Goal: Transaction & Acquisition: Purchase product/service

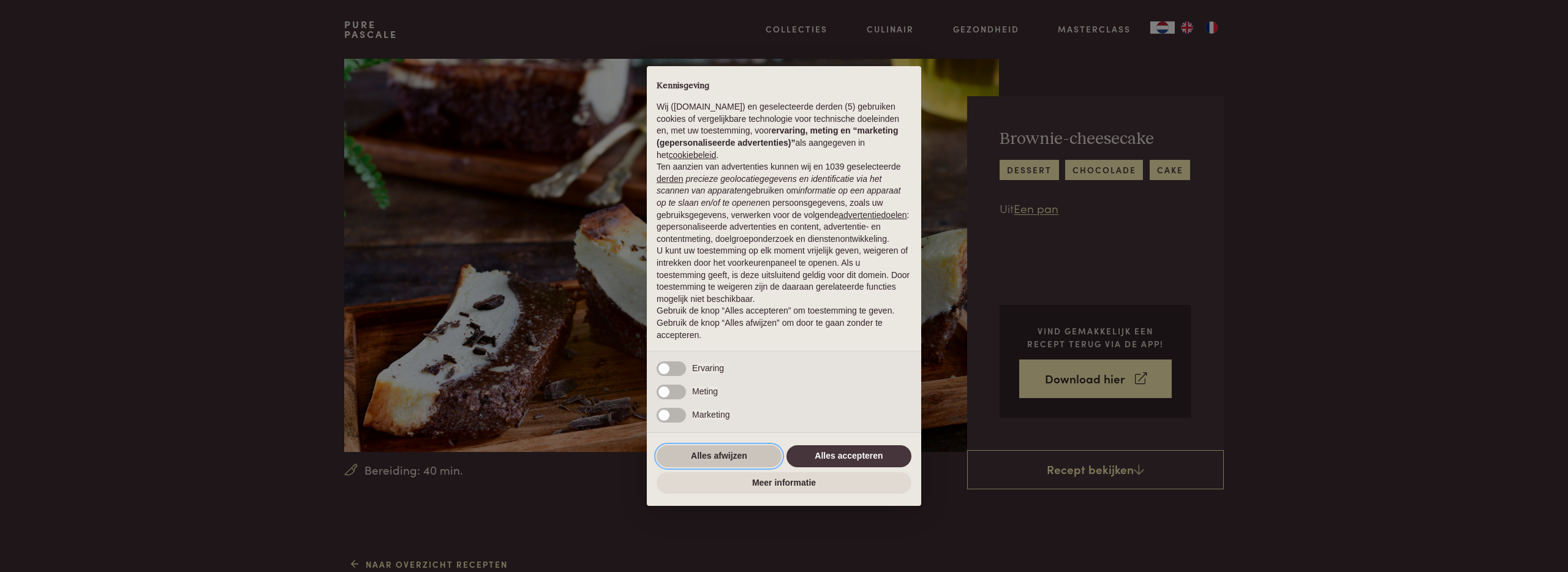
click at [724, 463] on button "Alles afwijzen" at bounding box center [719, 456] width 125 height 22
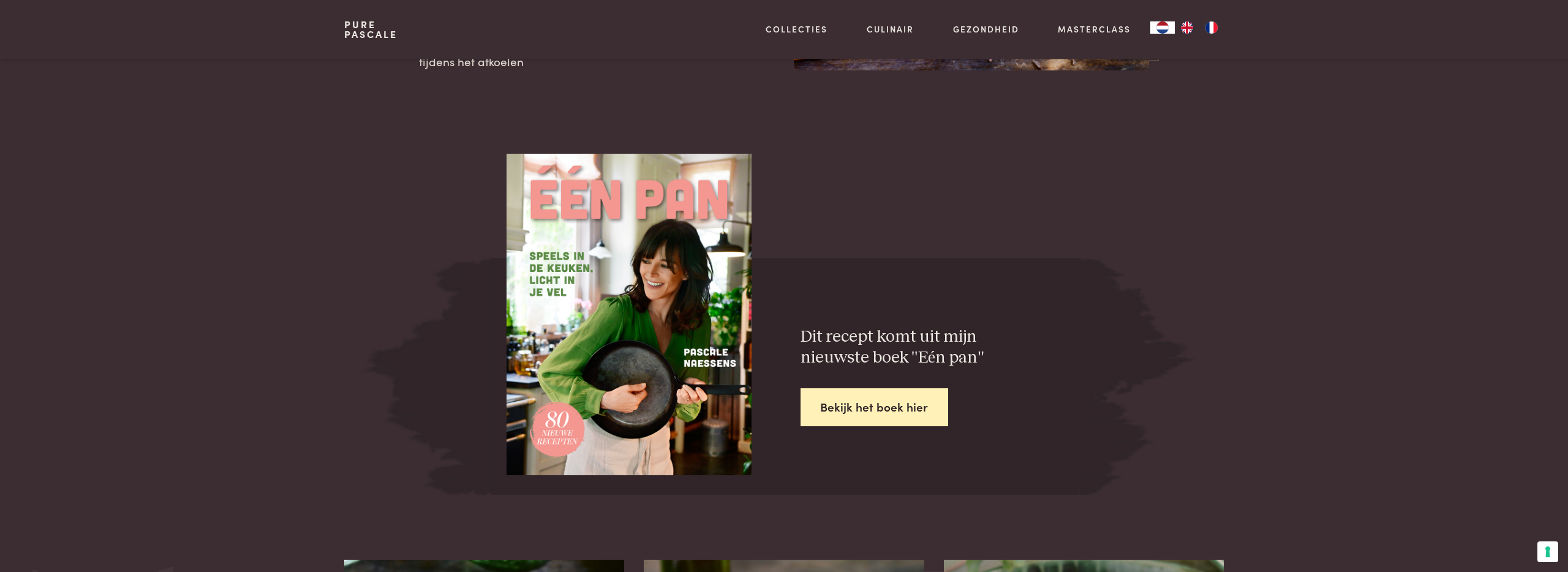
scroll to position [1656, 0]
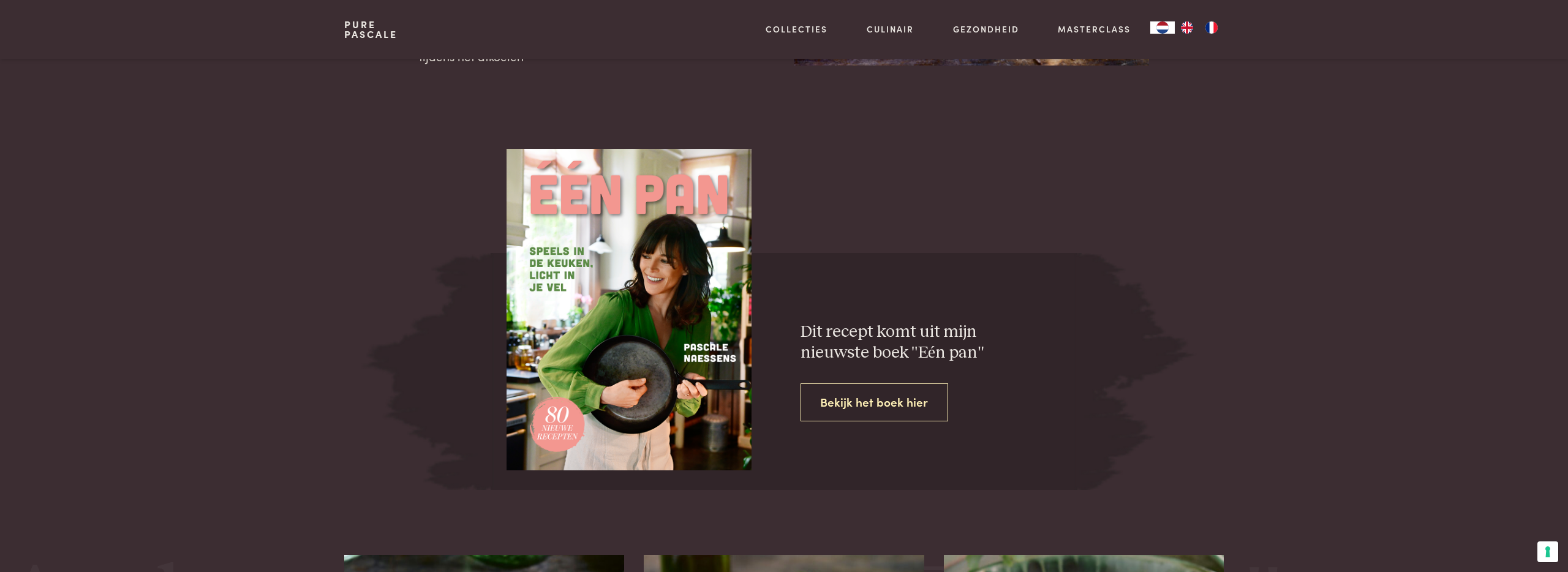
click at [934, 413] on link "Bekijk het boek hier" at bounding box center [875, 402] width 148 height 39
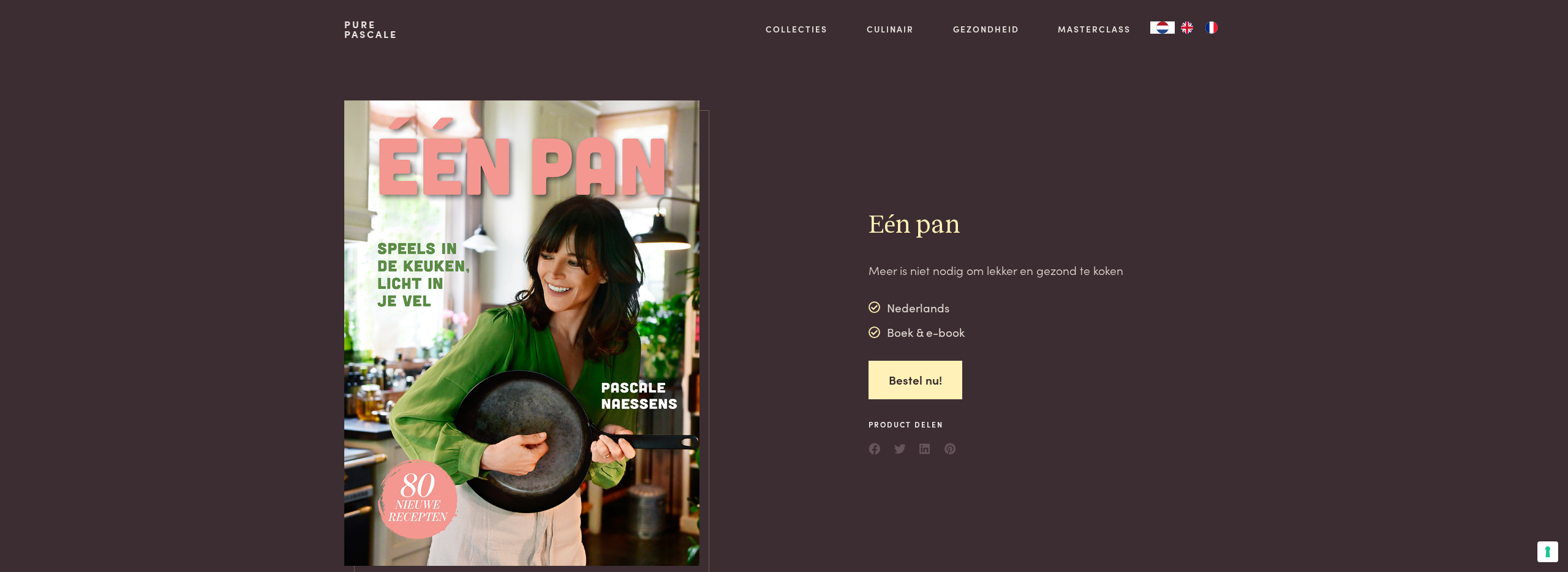
click at [584, 363] on img at bounding box center [522, 333] width 355 height 466
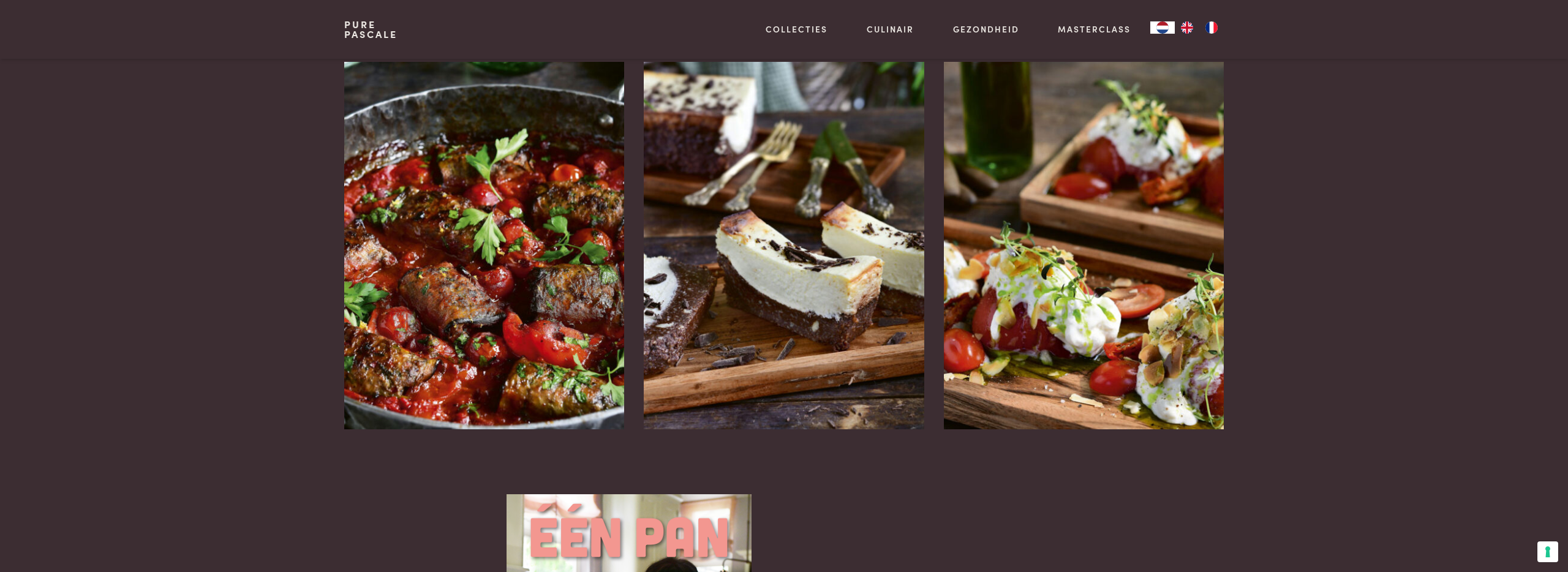
scroll to position [1656, 0]
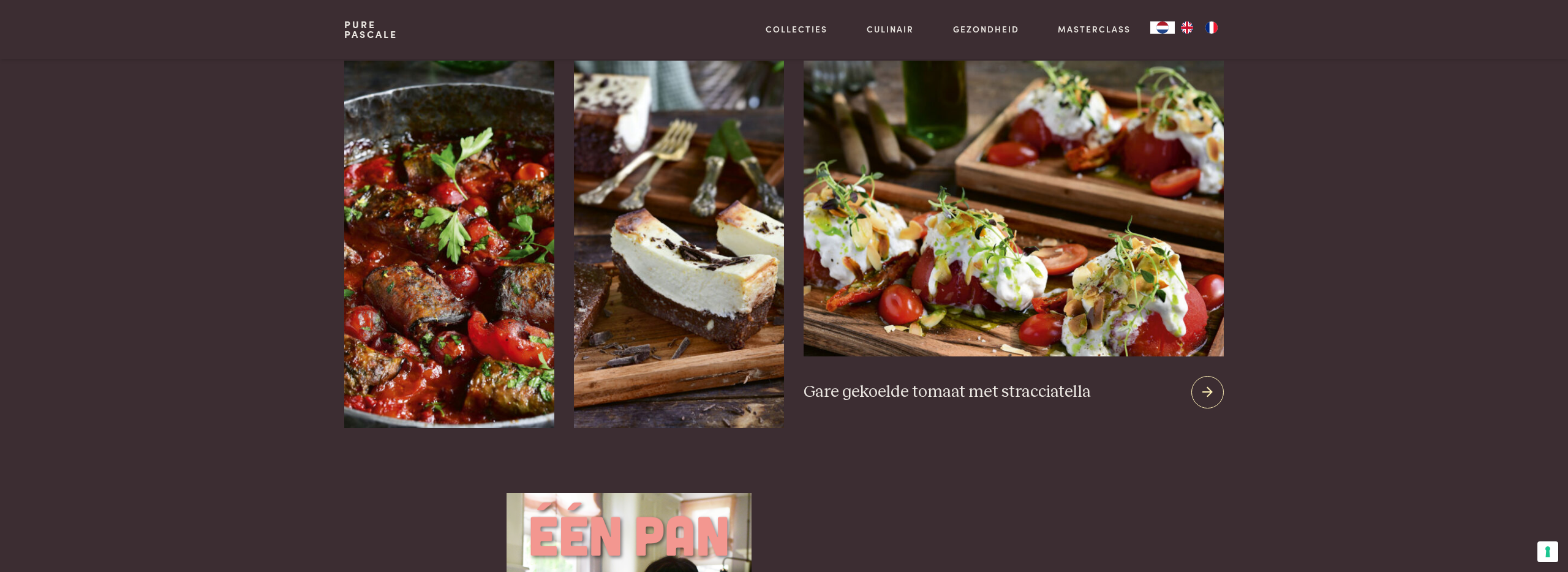
click at [1207, 383] on icon at bounding box center [1207, 392] width 10 height 18
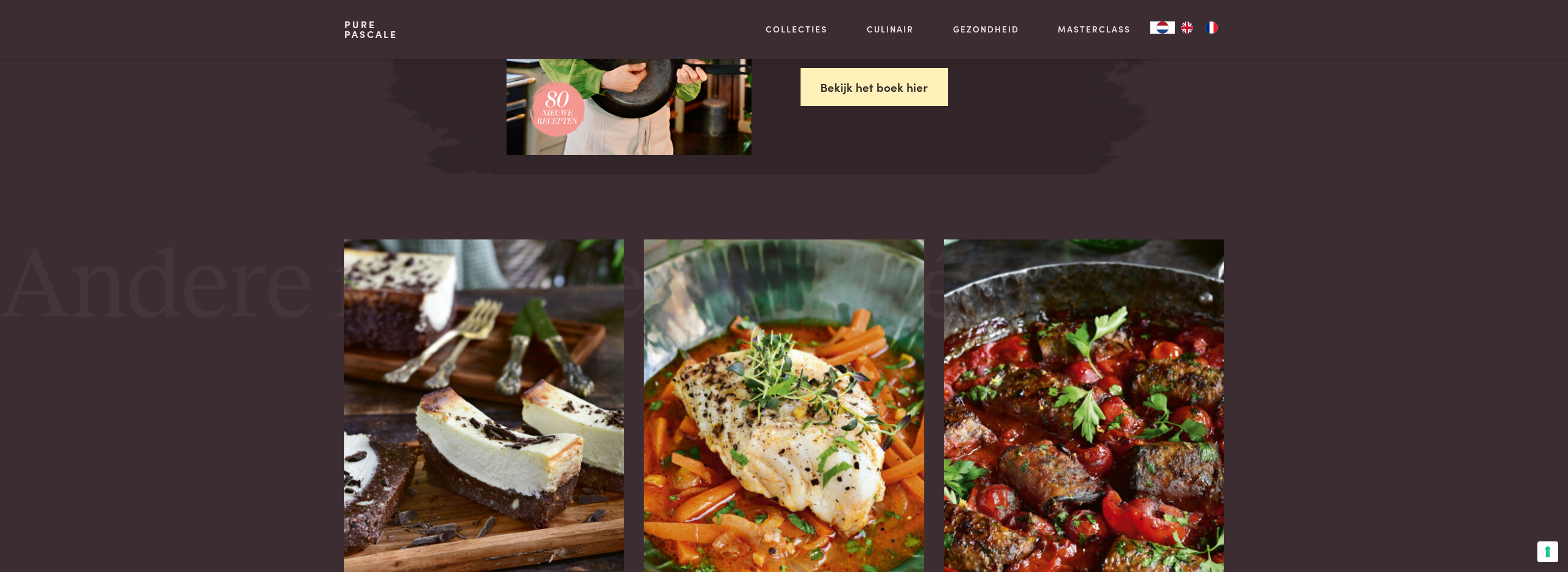
scroll to position [2032, 0]
